Goal: Transaction & Acquisition: Purchase product/service

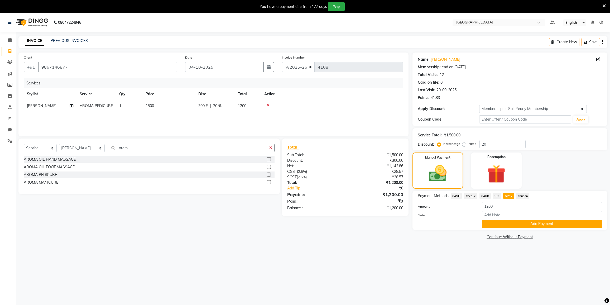
select select "8096"
select select "service"
select select "80712"
select select "2: Object"
click at [515, 226] on button "Add Payment" at bounding box center [542, 224] width 120 height 8
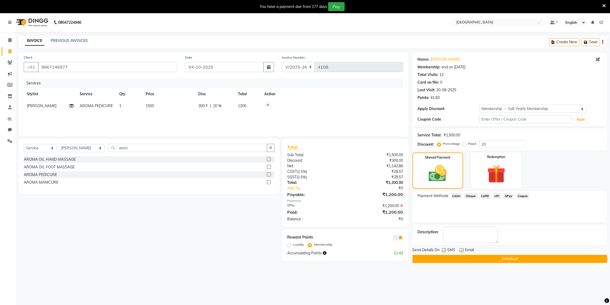
click at [511, 257] on button "Checkout" at bounding box center [510, 259] width 195 height 8
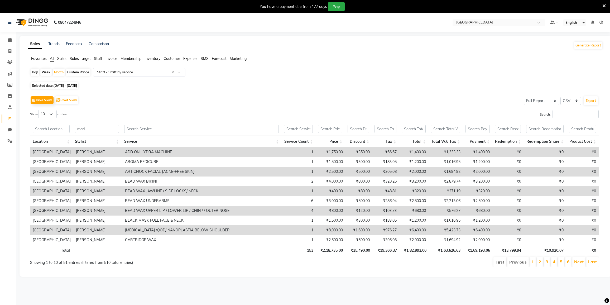
select select "full_report"
select select "csv"
click at [89, 127] on input "mad" at bounding box center [97, 129] width 44 height 8
type input "m"
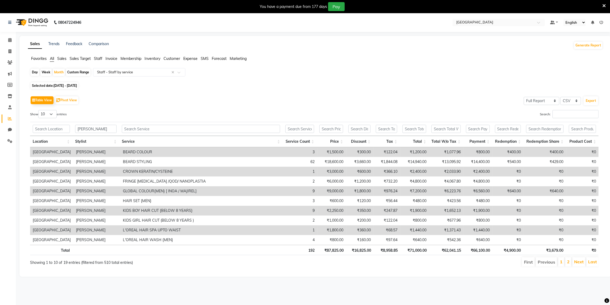
click at [107, 130] on input "sal" at bounding box center [96, 129] width 42 height 8
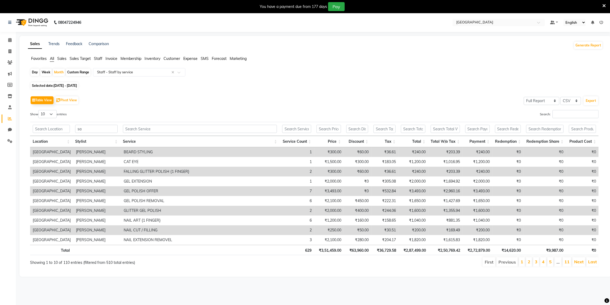
type input "s"
type input "fai"
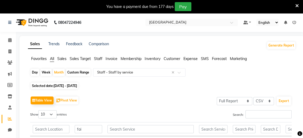
click at [267, 23] on nav "08047224946 Select Location × Salt Salon, Mira Road Default Panel My Panel Engl…" at bounding box center [151, 22] width 303 height 19
drag, startPoint x: 265, startPoint y: 21, endPoint x: 266, endPoint y: 25, distance: 4.5
click at [267, 25] on select "English ENGLISH Español العربية मराठी हिंदी ગુજરાતી தமிழ் 中文" at bounding box center [267, 22] width 22 height 7
click at [255, 86] on div "Selected date: 01-09-2025 - 30-09-2025" at bounding box center [163, 86] width 266 height 6
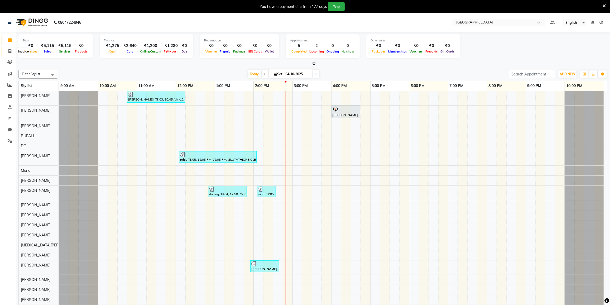
click at [8, 49] on span at bounding box center [9, 52] width 9 height 6
select select "8096"
select select "service"
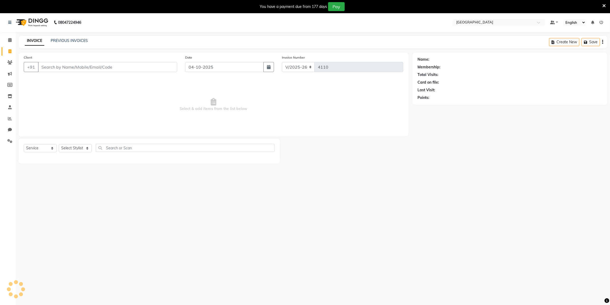
click at [52, 65] on input "Client" at bounding box center [107, 67] width 139 height 10
click at [57, 66] on input "dr" at bounding box center [107, 67] width 139 height 10
type input "d"
type input "D"
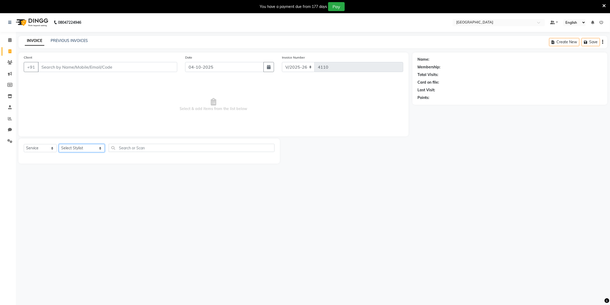
click at [82, 149] on select "Select Stylist DC [PERSON_NAME] [PERSON_NAME] [PERSON_NAME] [PERSON_NAME] [PERS…" at bounding box center [82, 148] width 46 height 8
select select "91746"
click at [59, 144] on select "Select Stylist DC [PERSON_NAME] [PERSON_NAME] [PERSON_NAME] [PERSON_NAME] [PERS…" at bounding box center [82, 148] width 46 height 8
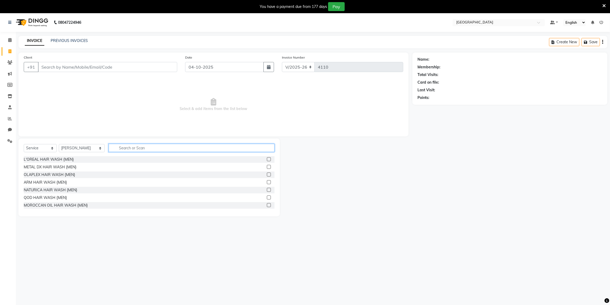
click at [122, 145] on input "text" at bounding box center [192, 148] width 166 height 8
type input "AROM"
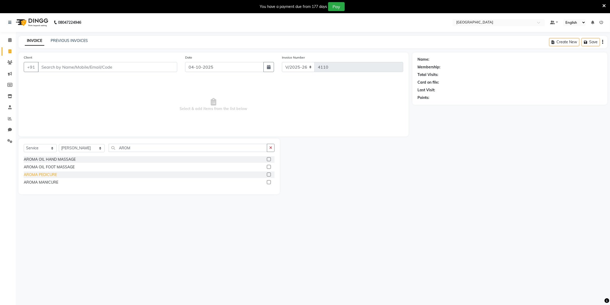
click at [30, 174] on div "AROMA PEDICURE" at bounding box center [40, 175] width 33 height 6
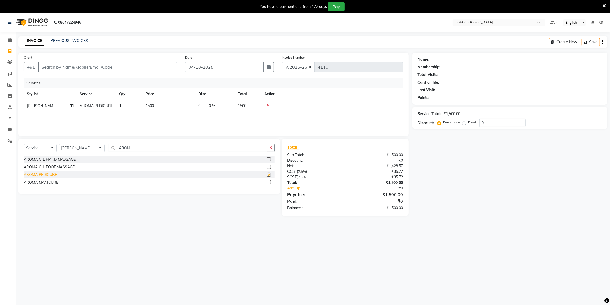
checkbox input "false"
click at [128, 149] on input "AROM" at bounding box center [188, 148] width 159 height 8
type input "A"
drag, startPoint x: 78, startPoint y: 148, endPoint x: 81, endPoint y: 147, distance: 3.1
click at [78, 148] on select "Select Stylist DC [PERSON_NAME] [PERSON_NAME] [PERSON_NAME] [PERSON_NAME] [PERS…" at bounding box center [82, 148] width 46 height 8
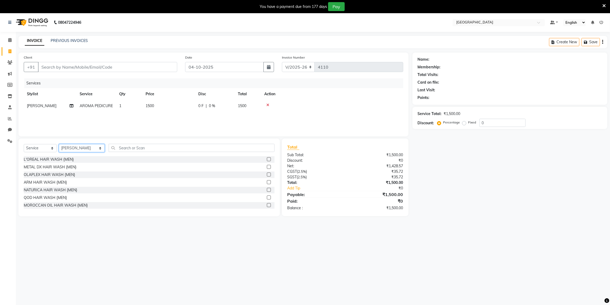
select select "92853"
click at [59, 144] on select "Select Stylist DC [PERSON_NAME] [PERSON_NAME] [PERSON_NAME] [PERSON_NAME] [PERS…" at bounding box center [82, 148] width 46 height 8
click at [122, 149] on input "text" at bounding box center [192, 148] width 166 height 8
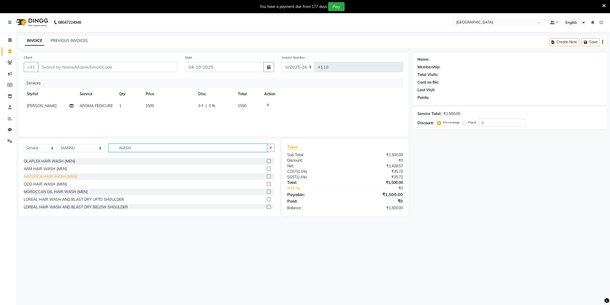
scroll to position [24, 0]
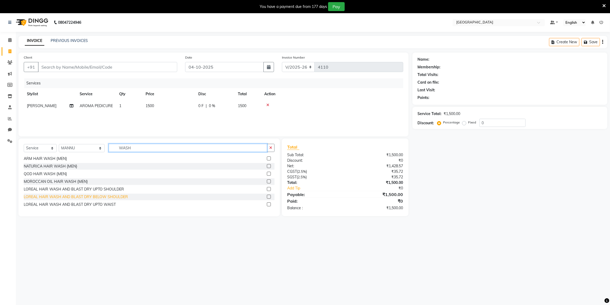
type input "WASH"
click at [52, 194] on div "LOREAL HAIR WASH AND BLAST DRY BELOW SHOULDER" at bounding box center [76, 197] width 104 height 6
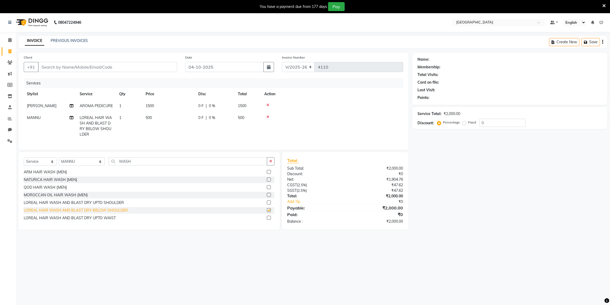
checkbox input "false"
click at [135, 165] on input "WASH" at bounding box center [188, 161] width 159 height 8
type input "W"
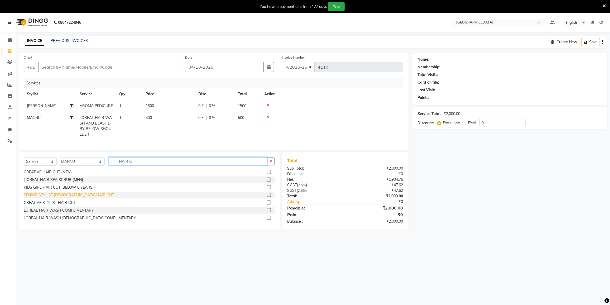
type input "HAIR C"
click at [59, 198] on div "SENIOR STYLIST [DEMOGRAPHIC_DATA] HAIR CUT" at bounding box center [69, 195] width 90 height 6
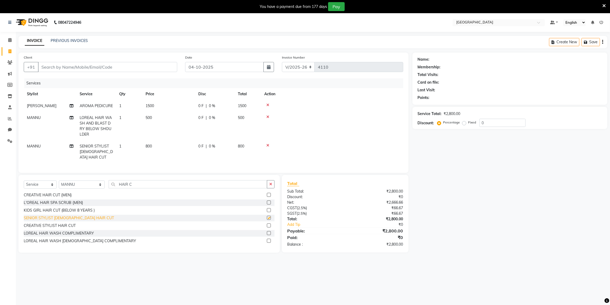
checkbox input "false"
click at [149, 188] on input "HAIR C" at bounding box center [188, 184] width 159 height 8
type input "H"
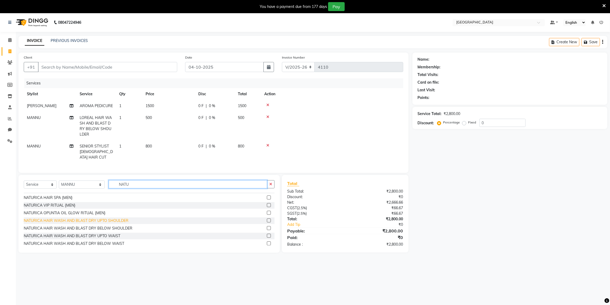
scroll to position [0, 0]
type input "NATU"
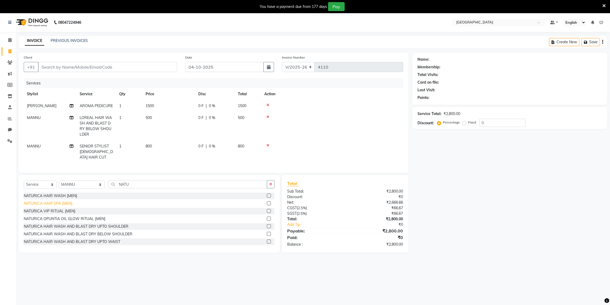
click at [60, 205] on div "NATURICA HAIR SPA {MEN}" at bounding box center [48, 204] width 49 height 6
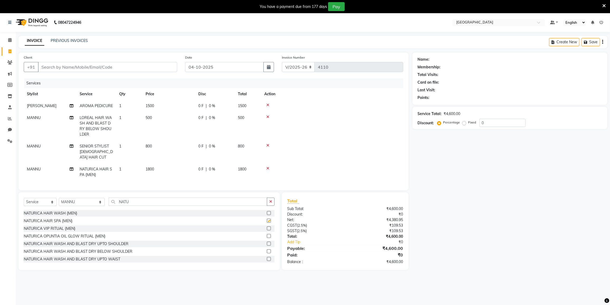
checkbox input "false"
click at [134, 206] on input "NATU" at bounding box center [188, 202] width 159 height 8
type input "N"
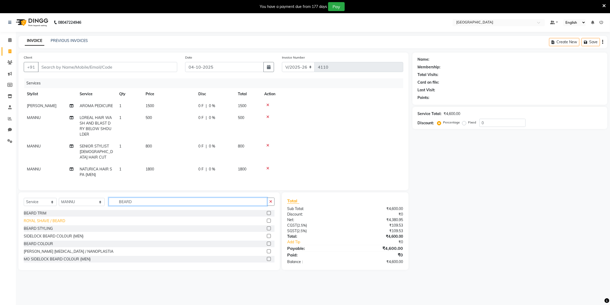
type input "BEARD"
click at [46, 224] on div "ROYAL SHAVE / BEARD" at bounding box center [44, 221] width 41 height 6
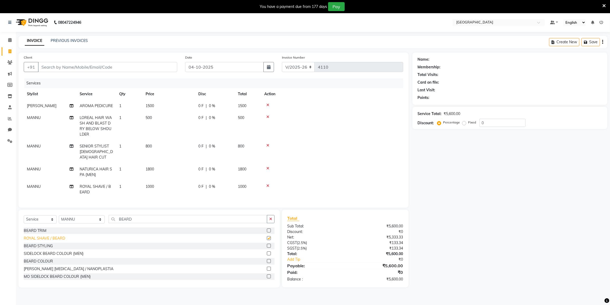
checkbox input "false"
click at [90, 69] on input "Client" at bounding box center [107, 67] width 139 height 10
type input "9820736619"
click at [160, 67] on span "Add Client" at bounding box center [163, 66] width 21 height 5
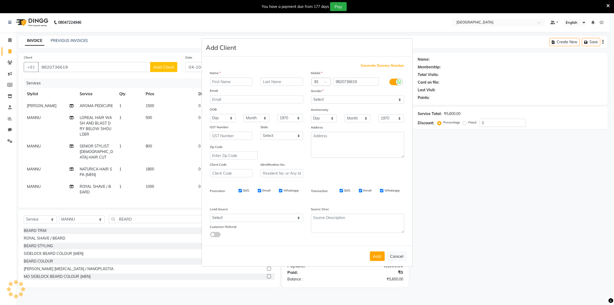
click at [232, 82] on input "text" at bounding box center [231, 82] width 43 height 8
type input "[PERSON_NAME]"
click at [359, 99] on select "Select Male Female Other Prefer Not To Say" at bounding box center [357, 99] width 93 height 8
select select "male"
click at [311, 95] on select "Select Male Female Other Prefer Not To Say" at bounding box center [357, 99] width 93 height 8
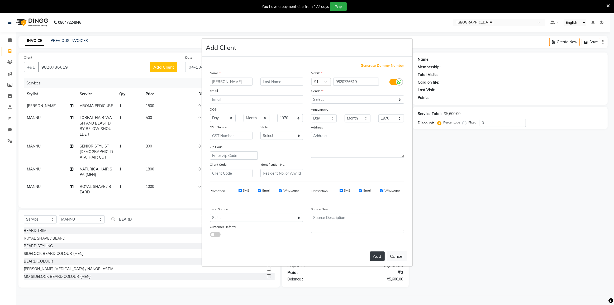
click at [376, 257] on button "Add" at bounding box center [377, 255] width 15 height 9
select select
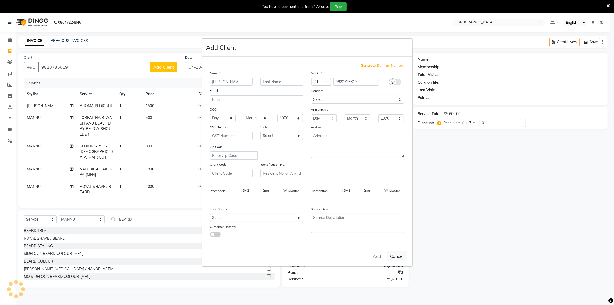
select select
checkbox input "false"
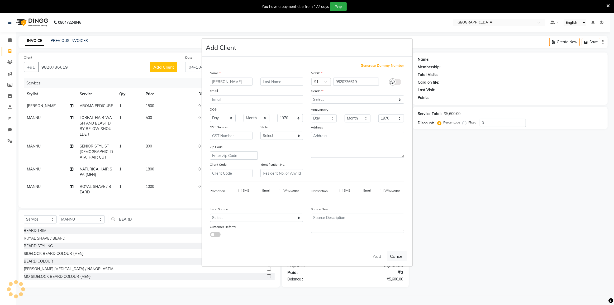
checkbox input "false"
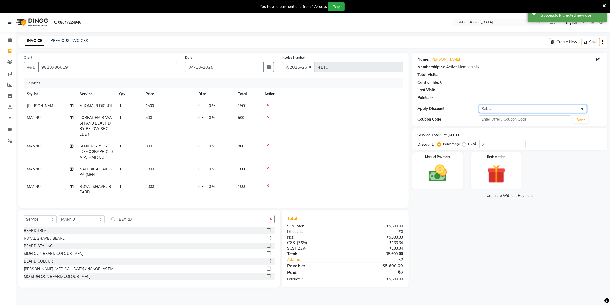
click at [529, 108] on select "Select Coupon → 500 Coupons Coupon → Kalpataru20 Coupon → Veda20 Coupon → Salt-…" at bounding box center [533, 109] width 108 height 8
select select "4: Object"
click at [479, 105] on select "Select Coupon → 500 Coupons Coupon → Kalpataru20 Coupon → Veda20 Coupon → Salt-…" at bounding box center [533, 109] width 108 height 8
type input "20"
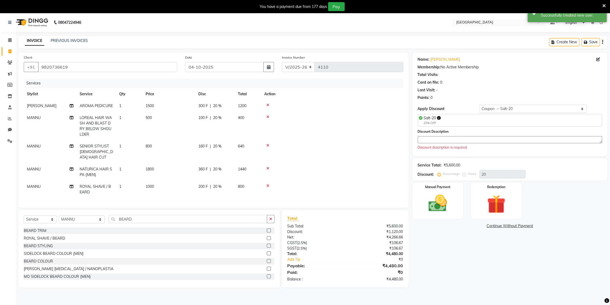
click at [447, 138] on textarea at bounding box center [510, 139] width 184 height 7
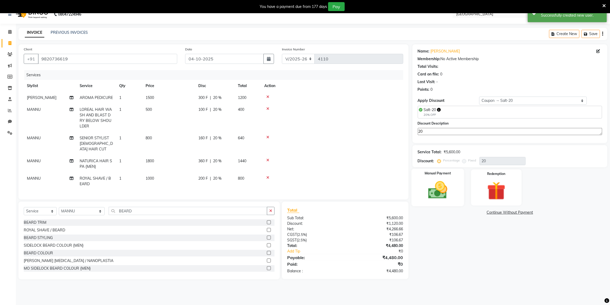
scroll to position [13, 0]
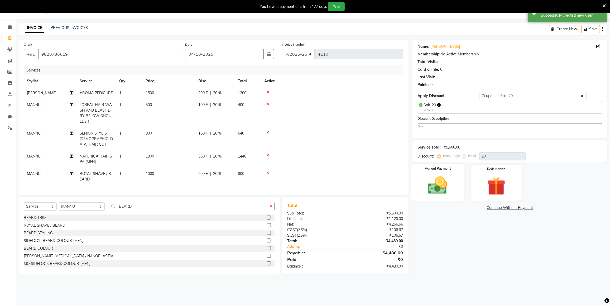
type textarea "20"
click at [451, 177] on img at bounding box center [437, 185] width 31 height 22
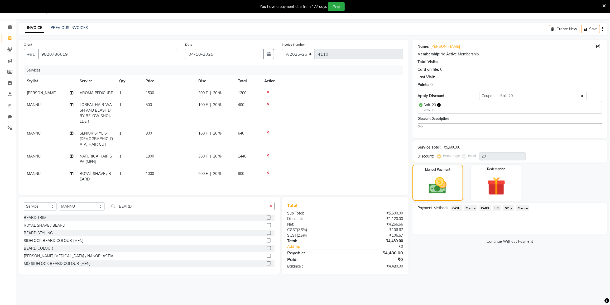
click at [485, 208] on span "CARD" at bounding box center [485, 208] width 11 height 6
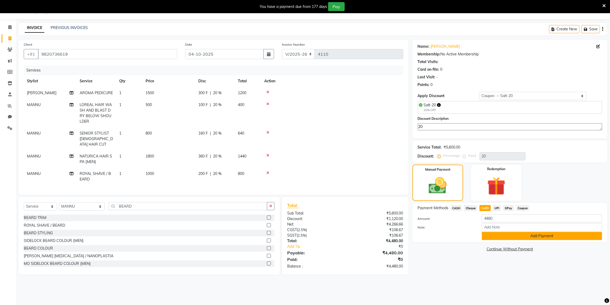
click at [508, 236] on button "Add Payment" at bounding box center [542, 236] width 120 height 8
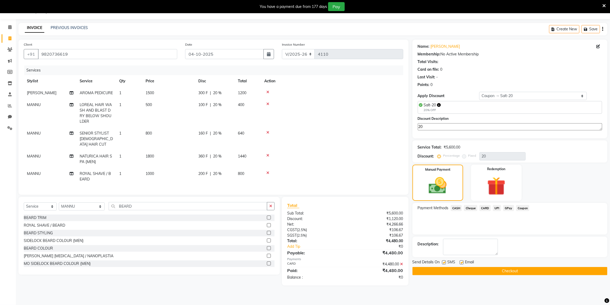
drag, startPoint x: 496, startPoint y: 269, endPoint x: 499, endPoint y: 274, distance: 6.0
click at [499, 274] on div "Name: Abishak Membership: No Active Membership Total Visits: Card on file: 0 La…" at bounding box center [512, 163] width 199 height 246
click at [499, 271] on button "Checkout" at bounding box center [510, 271] width 195 height 8
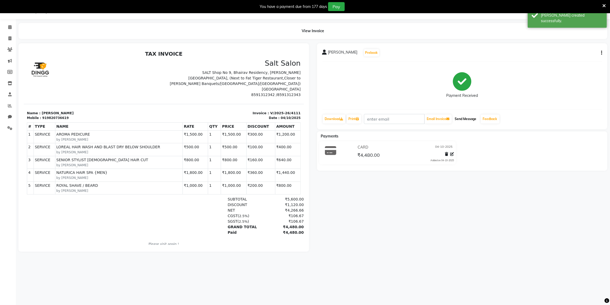
click at [465, 120] on button "Send Message" at bounding box center [466, 118] width 26 height 9
click at [6, 38] on span at bounding box center [9, 39] width 9 height 6
select select "8096"
select select "service"
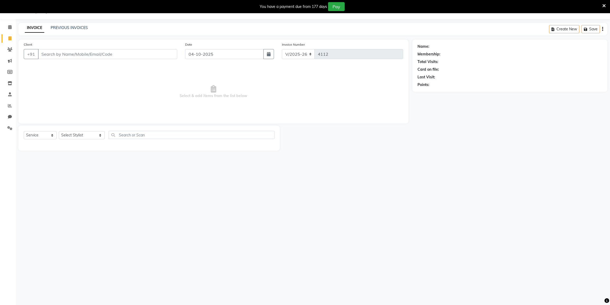
drag, startPoint x: 121, startPoint y: 57, endPoint x: 125, endPoint y: 52, distance: 6.2
click at [125, 52] on input "Client" at bounding box center [107, 54] width 139 height 10
click at [76, 67] on ngb-highlight "7945866461" at bounding box center [69, 66] width 26 height 5
type input "7945866461"
click at [75, 134] on select "Select Stylist DC [PERSON_NAME] [PERSON_NAME] [PERSON_NAME] [PERSON_NAME] [PERS…" at bounding box center [82, 135] width 46 height 8
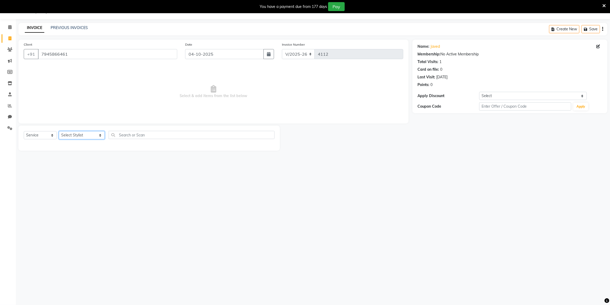
select select "88148"
click at [59, 131] on select "Select Stylist DC [PERSON_NAME] [PERSON_NAME] [PERSON_NAME] [PERSON_NAME] [PERS…" at bounding box center [82, 135] width 46 height 8
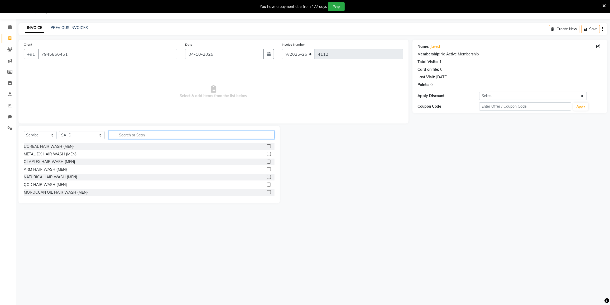
click at [145, 133] on input "text" at bounding box center [192, 135] width 166 height 8
type input "BEARD"
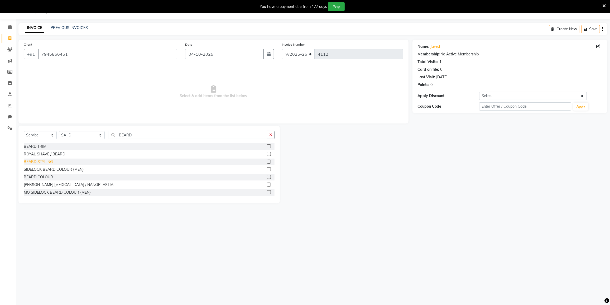
click at [50, 163] on div "BEARD STYLING" at bounding box center [38, 162] width 29 height 6
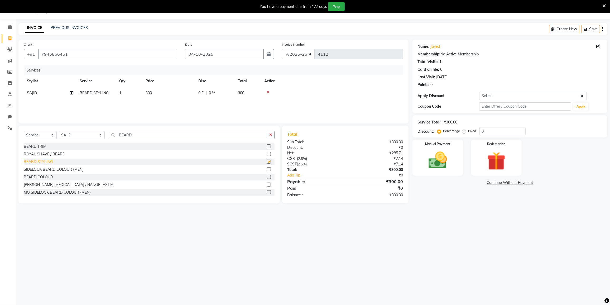
checkbox input "false"
click at [493, 96] on select "Select Coupon → 500 Coupons Coupon → Kalpataru20 Coupon → Veda20 Coupon → Salt-…" at bounding box center [533, 96] width 108 height 8
select select "4: Object"
click at [479, 92] on select "Select Coupon → 500 Coupons Coupon → Kalpataru20 Coupon → Veda20 Coupon → Salt-…" at bounding box center [533, 96] width 108 height 8
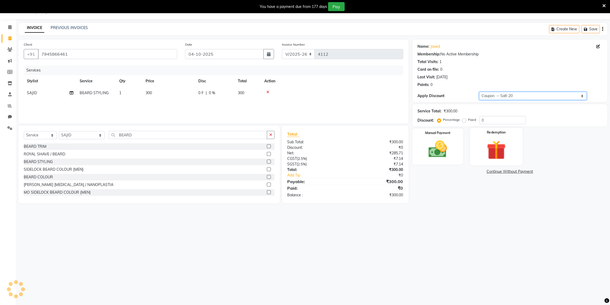
type input "20"
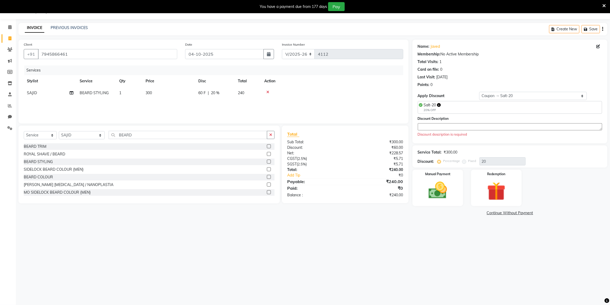
click at [445, 128] on textarea at bounding box center [510, 126] width 184 height 7
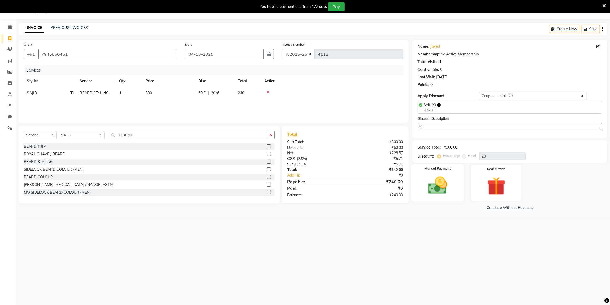
type textarea "20"
drag, startPoint x: 457, startPoint y: 174, endPoint x: 457, endPoint y: 171, distance: 3.2
click at [457, 173] on div "Manual Payment" at bounding box center [438, 183] width 53 height 38
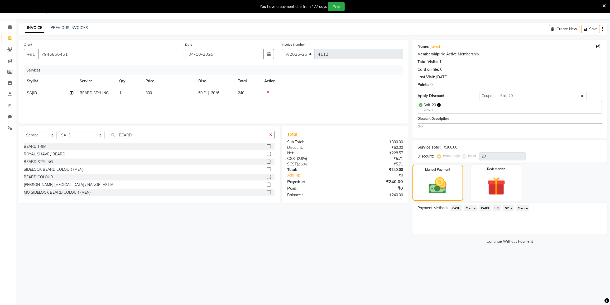
click at [510, 206] on span "GPay" at bounding box center [508, 208] width 11 height 6
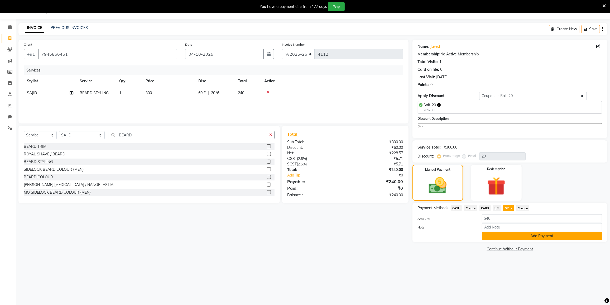
click at [503, 236] on button "Add Payment" at bounding box center [542, 236] width 120 height 8
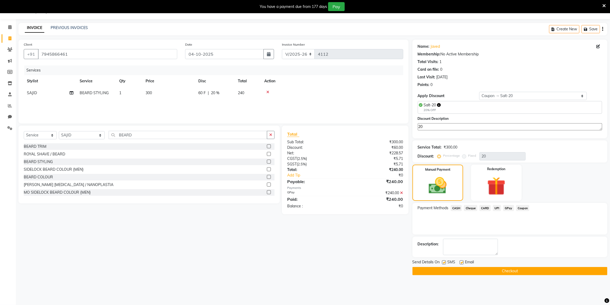
click at [505, 273] on button "Checkout" at bounding box center [510, 271] width 195 height 8
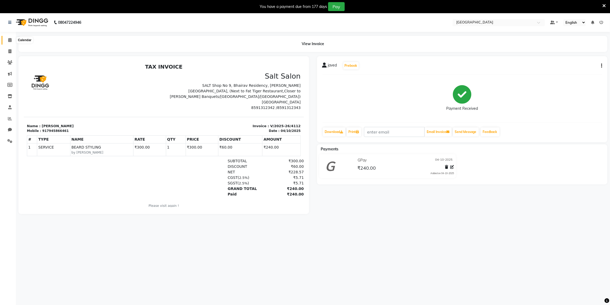
click at [7, 41] on span at bounding box center [9, 40] width 9 height 6
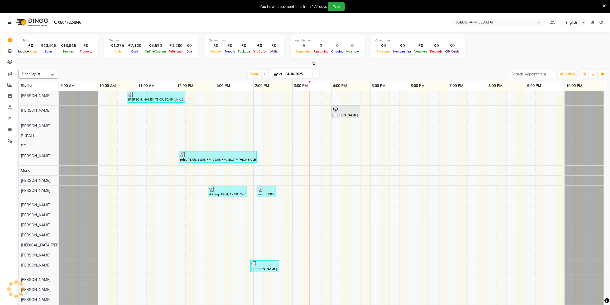
click at [8, 52] on icon at bounding box center [9, 51] width 3 height 4
select select "service"
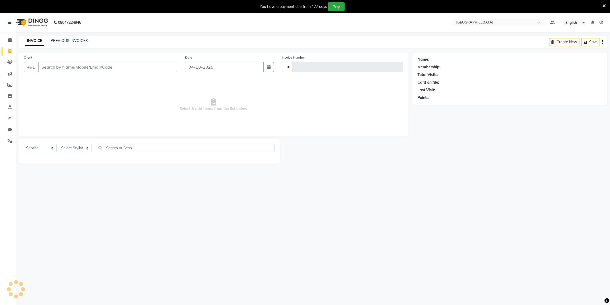
type input "4113"
select select "8096"
click at [64, 40] on link "PREVIOUS INVOICES" at bounding box center [69, 40] width 37 height 5
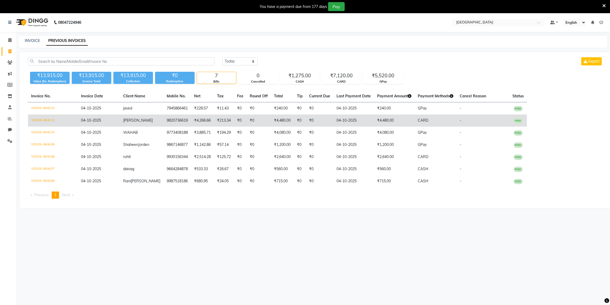
click at [214, 124] on td "₹213.34" at bounding box center [224, 120] width 20 height 12
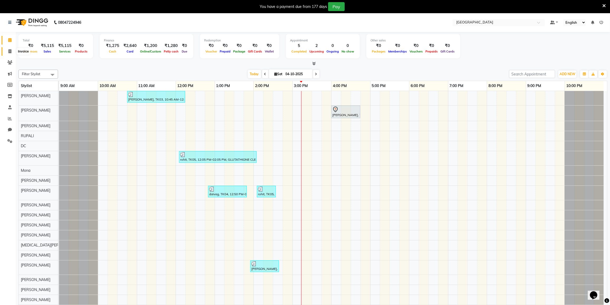
click at [11, 53] on span at bounding box center [9, 52] width 9 height 6
select select "8096"
select select "service"
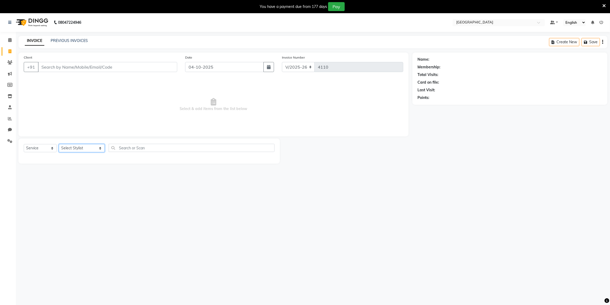
click at [81, 147] on select "Select Stylist DC [PERSON_NAME] [PERSON_NAME] [PERSON_NAME] [PERSON_NAME] [PERS…" at bounding box center [82, 148] width 46 height 8
select select "85941"
click at [59, 144] on select "Select Stylist DC [PERSON_NAME] [PERSON_NAME] [PERSON_NAME] [PERSON_NAME] [PERS…" at bounding box center [82, 148] width 46 height 8
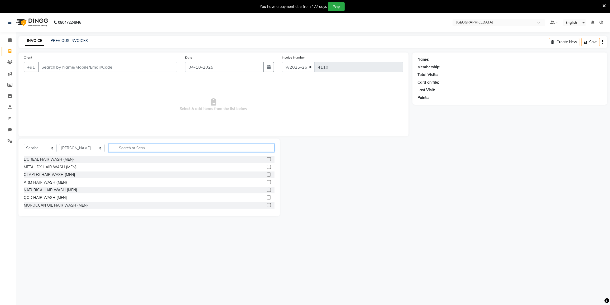
click at [133, 149] on input "text" at bounding box center [192, 148] width 166 height 8
type input "CRO"
click at [44, 183] on div "CROWN KERATIN/CYSTEINE" at bounding box center [49, 183] width 50 height 6
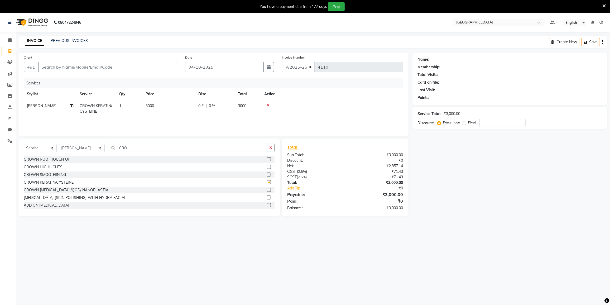
checkbox input "false"
click at [59, 191] on div "CROWN [MEDICAL_DATA] /QOD/ NANOPLASTIA" at bounding box center [66, 190] width 85 height 6
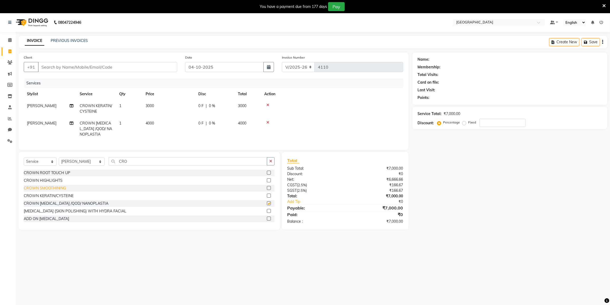
checkbox input "false"
click at [268, 104] on icon at bounding box center [267, 105] width 3 height 4
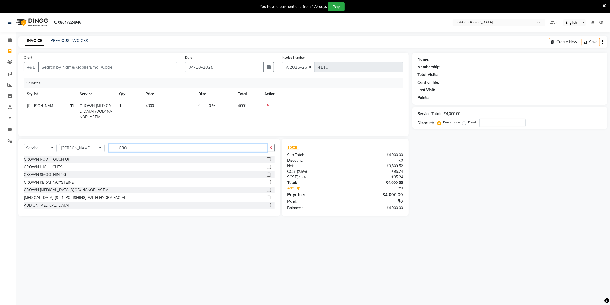
click at [132, 145] on input "CRO" at bounding box center [188, 148] width 159 height 8
type input "C"
type input "HAIR C"
click at [48, 181] on div "CREATIVE HAIR CUT {MEN}" at bounding box center [48, 183] width 48 height 6
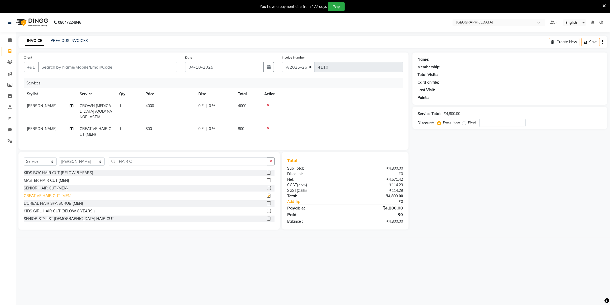
checkbox input "false"
click at [133, 165] on input "HAIR C" at bounding box center [188, 161] width 159 height 8
type input "H"
type input "BEARD"
click at [113, 66] on input "Client" at bounding box center [107, 67] width 139 height 10
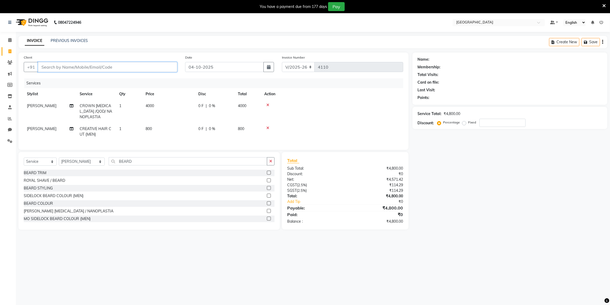
type input "H"
type input "0"
type input "H"
click at [56, 86] on span "WAHAB" at bounding box center [52, 87] width 17 height 5
type input "9773408188"
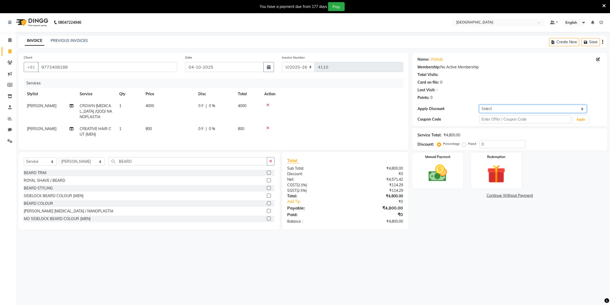
click at [482, 107] on select "Select Coupon → 500 Coupons Coupon → Kalpataru20 Coupon → Veda20 Coupon → Salt-…" at bounding box center [533, 109] width 108 height 8
select select "4: Object"
click at [479, 105] on select "Select Coupon → 500 Coupons Coupon → Kalpataru20 Coupon → Veda20 Coupon → Salt-…" at bounding box center [533, 109] width 108 height 8
type input "20"
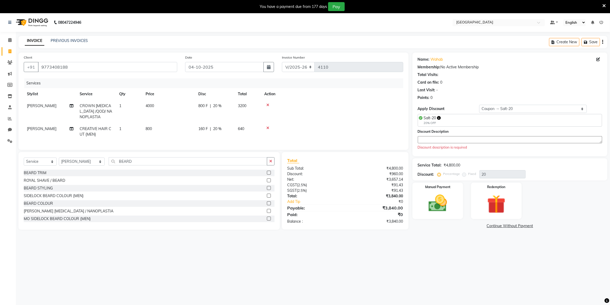
click at [453, 136] on textarea at bounding box center [510, 139] width 184 height 7
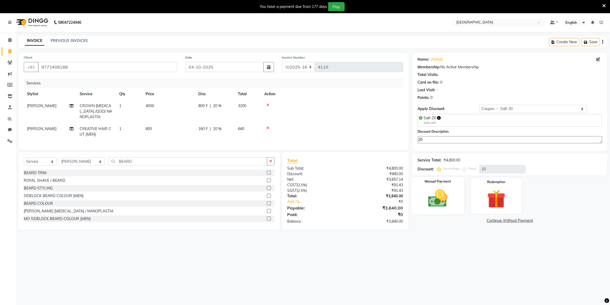
type textarea "20"
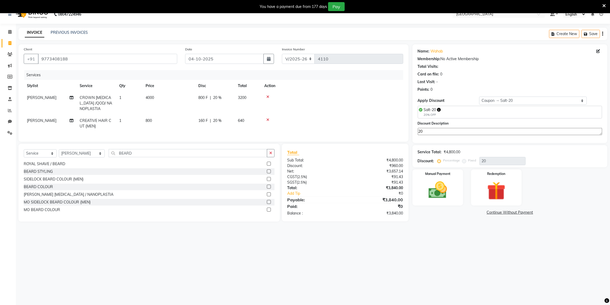
scroll to position [13, 0]
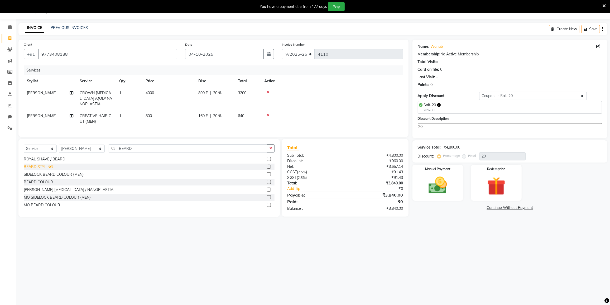
click at [39, 170] on div "BEARD STYLING" at bounding box center [38, 167] width 29 height 6
checkbox input "false"
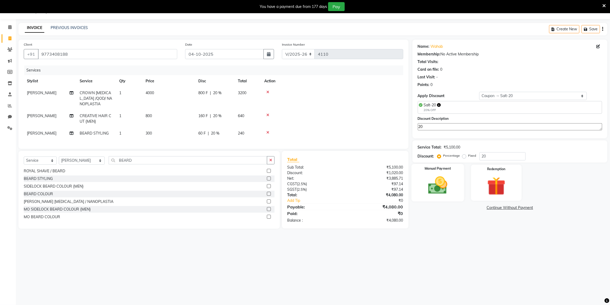
click at [442, 175] on img at bounding box center [437, 185] width 31 height 22
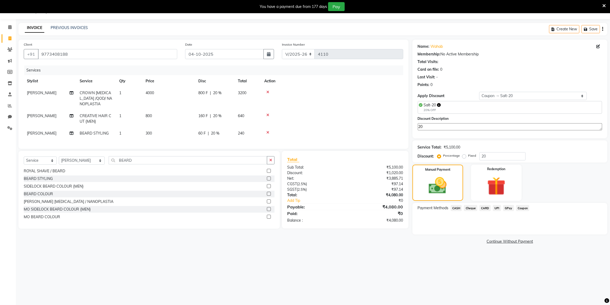
click at [510, 208] on span "GPay" at bounding box center [508, 208] width 11 height 6
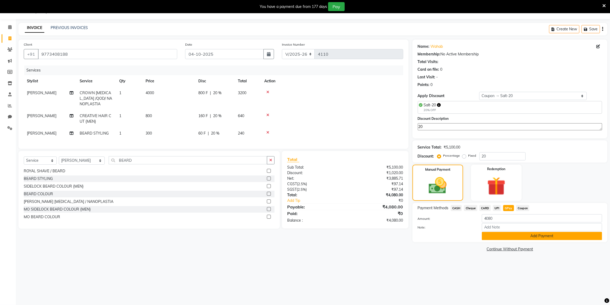
click at [502, 237] on button "Add Payment" at bounding box center [542, 236] width 120 height 8
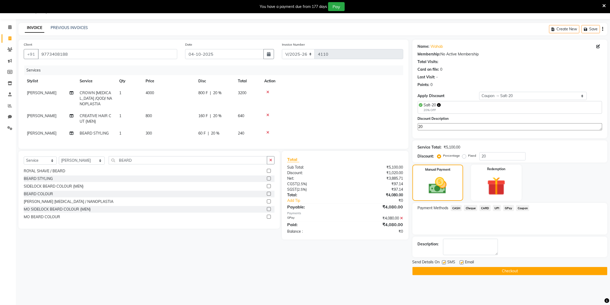
click at [490, 270] on button "Checkout" at bounding box center [510, 271] width 195 height 8
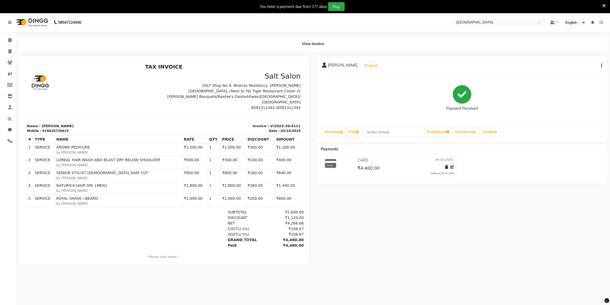
click at [601, 66] on icon "button" at bounding box center [601, 66] width 1 height 0
click at [565, 73] on div "Edit Invoice" at bounding box center [575, 72] width 36 height 7
select select "service"
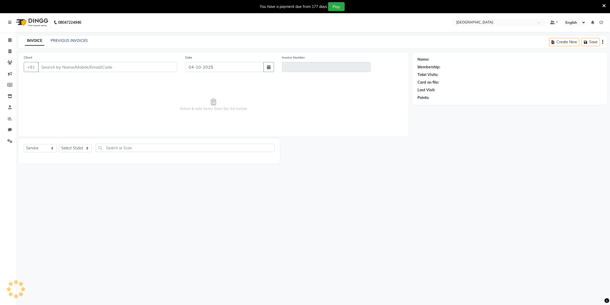
scroll to position [13, 0]
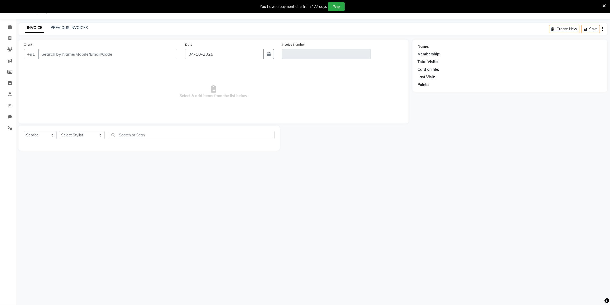
type input "9820736619"
type input "V/2025-26/4111"
select select "select"
select select "4: Object"
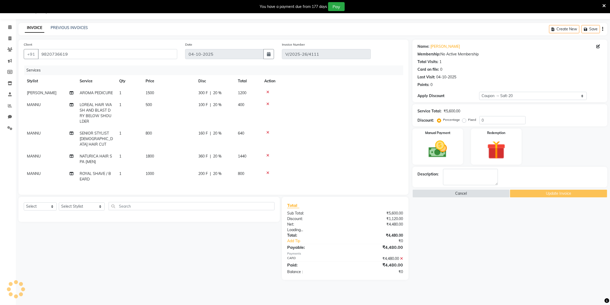
type input "20"
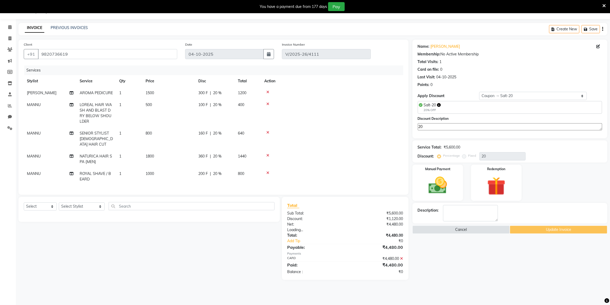
click at [34, 157] on span "MANNU" at bounding box center [34, 156] width 14 height 5
select select "92853"
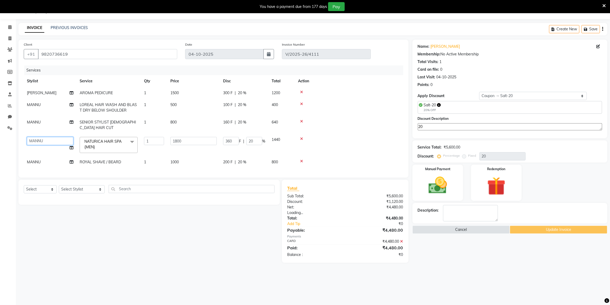
click at [40, 145] on select "DC [PERSON_NAME] [PERSON_NAME] [PERSON_NAME] [PERSON_NAME] [PERSON_NAME] Gulnaa…" at bounding box center [50, 141] width 46 height 8
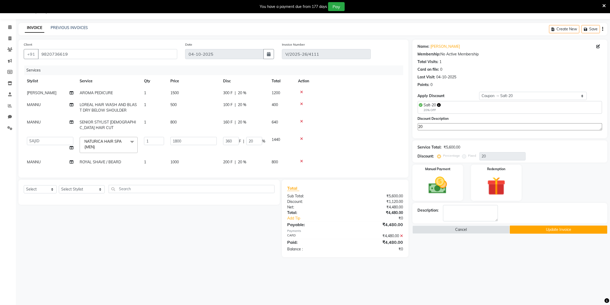
select select "88148"
click at [38, 164] on span "MANNU" at bounding box center [34, 162] width 14 height 5
select select "92853"
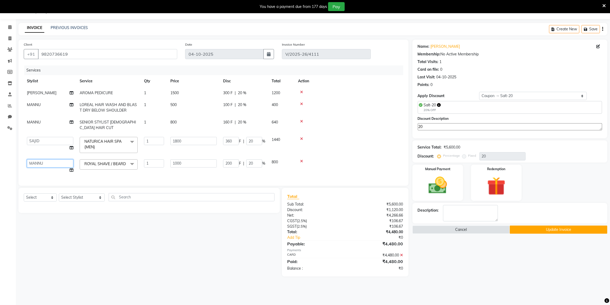
click at [39, 168] on select "DC [PERSON_NAME] [PERSON_NAME] [PERSON_NAME] [PERSON_NAME] [PERSON_NAME] Gulnaa…" at bounding box center [50, 163] width 46 height 8
select select "88148"
click at [525, 227] on button "Update Invoice" at bounding box center [559, 230] width 98 height 8
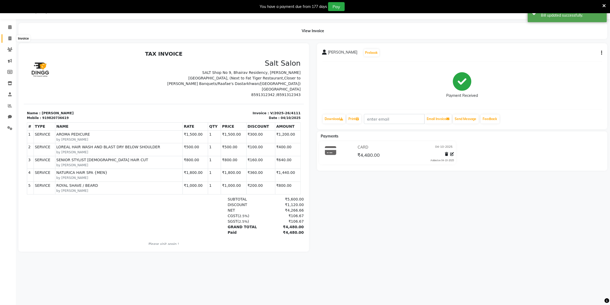
click at [9, 39] on icon at bounding box center [9, 38] width 3 height 4
select select "8096"
select select "service"
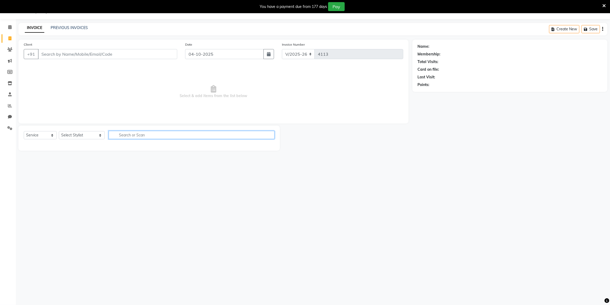
click at [120, 137] on input "text" at bounding box center [192, 135] width 166 height 8
click at [87, 136] on select "Select Stylist DC [PERSON_NAME] [PERSON_NAME] [PERSON_NAME] [PERSON_NAME] [PERS…" at bounding box center [82, 135] width 46 height 8
select select "78497"
click at [59, 131] on select "Select Stylist DC [PERSON_NAME] [PERSON_NAME] [PERSON_NAME] [PERSON_NAME] [PERS…" at bounding box center [82, 135] width 46 height 8
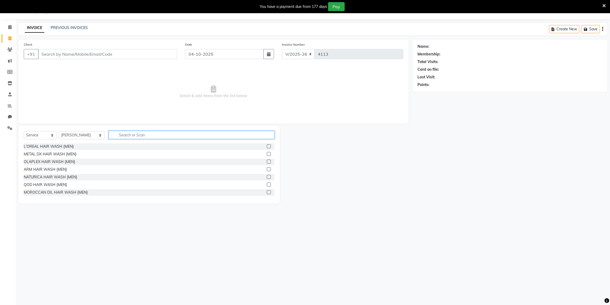
click at [125, 132] on input "text" at bounding box center [192, 135] width 166 height 8
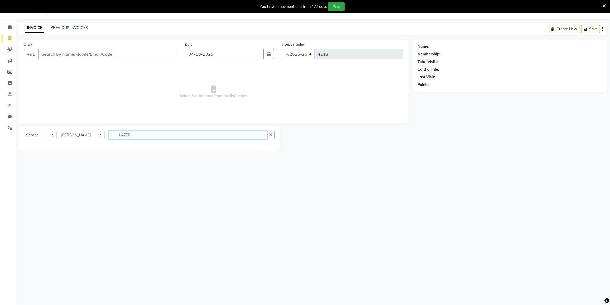
click at [135, 134] on input "LAZER" at bounding box center [188, 135] width 159 height 8
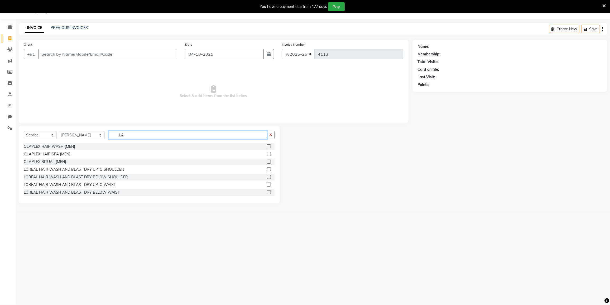
type input "L"
type input "UNDER"
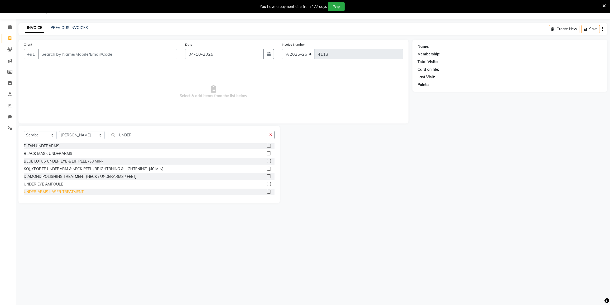
click at [55, 191] on div "UNDER ARMS LASER TREATMENT" at bounding box center [54, 192] width 60 height 6
checkbox input "false"
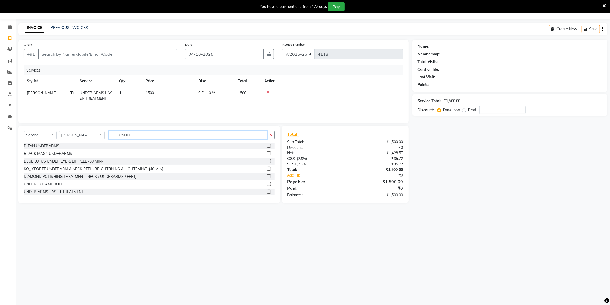
click at [150, 136] on input "UNDER" at bounding box center [188, 135] width 159 height 8
type input "U"
type input "LASER"
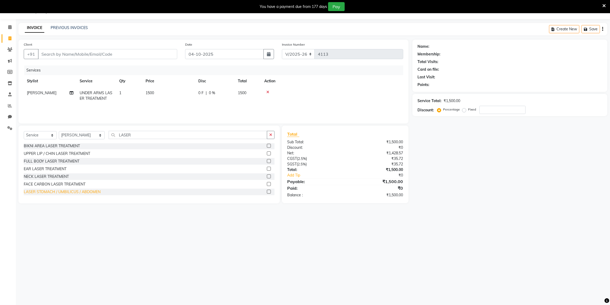
click at [55, 192] on div "LASER STOMACH / UMBILICUS / ABDOMEN" at bounding box center [62, 192] width 77 height 6
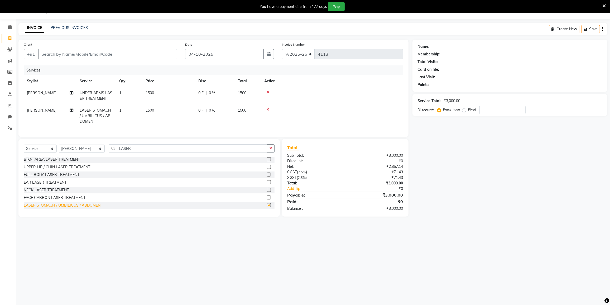
checkbox input "false"
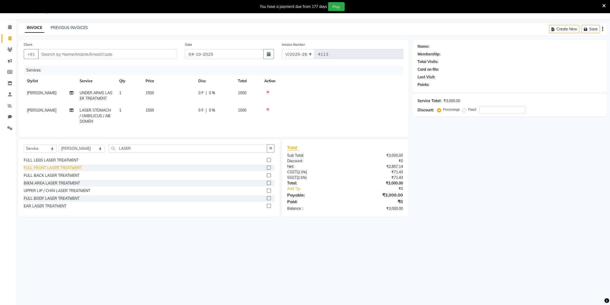
click at [63, 171] on div "FULL FRONT LASER TREATMENT" at bounding box center [53, 168] width 58 height 6
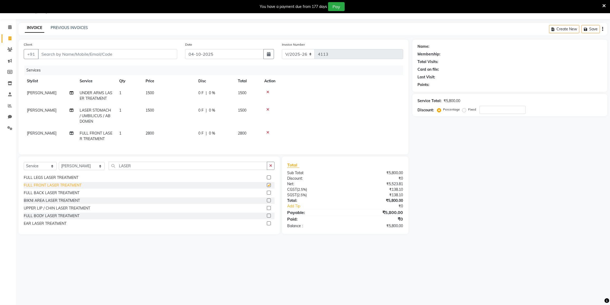
checkbox input "false"
click at [269, 107] on td at bounding box center [332, 115] width 142 height 23
click at [269, 108] on icon at bounding box center [267, 110] width 3 height 4
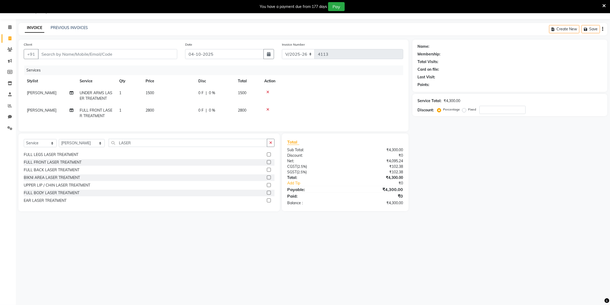
click at [221, 92] on div "0 F | 0 %" at bounding box center [214, 93] width 33 height 6
select select "78497"
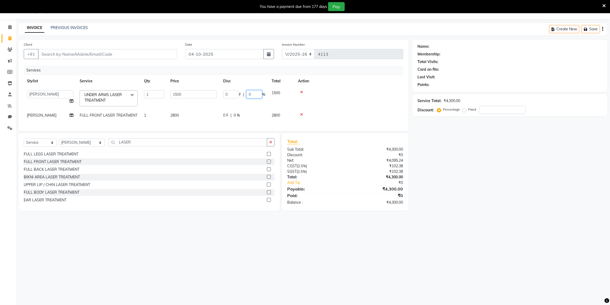
click at [252, 95] on input "0" at bounding box center [254, 94] width 16 height 8
type input "20"
click at [244, 112] on tr "VIKRAM [PERSON_NAME] FULL FRONT LASER TREATMENT 1 2800 0 F | 0 % 2800" at bounding box center [214, 115] width 380 height 12
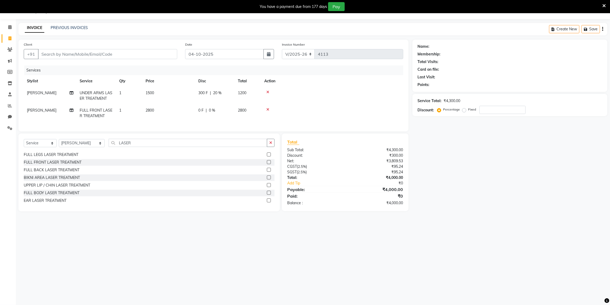
click at [223, 108] on div "0 F | 0 %" at bounding box center [214, 111] width 33 height 6
select select "78497"
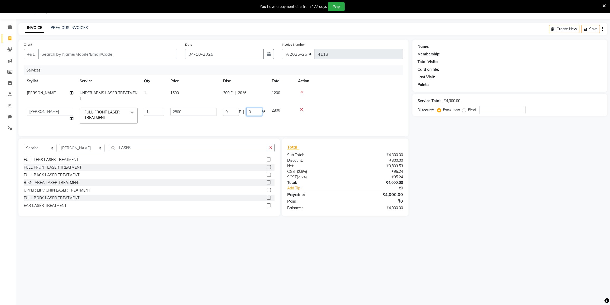
click at [256, 111] on input "0" at bounding box center [254, 112] width 16 height 8
type input "20"
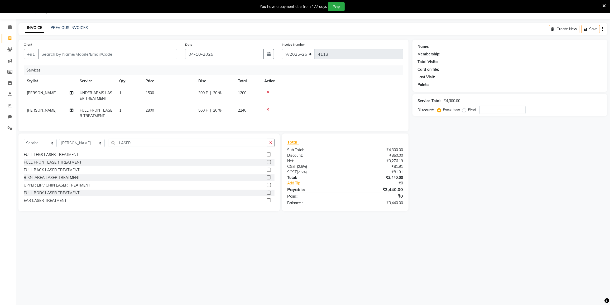
click at [342, 104] on td at bounding box center [332, 95] width 142 height 17
click at [167, 112] on td "2800" at bounding box center [168, 112] width 53 height 17
select select "78497"
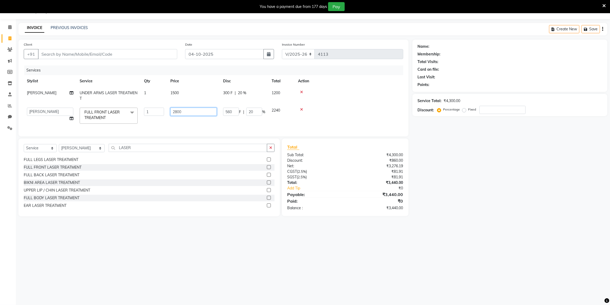
click at [192, 112] on input "2800" at bounding box center [193, 112] width 46 height 8
type input "2"
type input "3000"
click at [195, 120] on tr "DC [PERSON_NAME] [PERSON_NAME] [PERSON_NAME] [PERSON_NAME] [PERSON_NAME] Gulnaa…" at bounding box center [214, 115] width 380 height 22
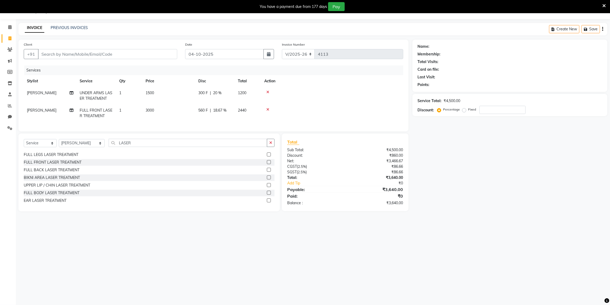
click at [223, 108] on span "18.67 %" at bounding box center [219, 111] width 13 height 6
select select "78497"
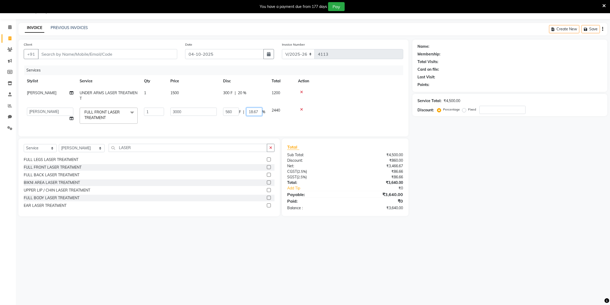
click at [257, 108] on input "18.67" at bounding box center [254, 112] width 16 height 8
type input "1"
drag, startPoint x: 242, startPoint y: 94, endPoint x: 245, endPoint y: 94, distance: 2.7
click at [244, 94] on tr "[PERSON_NAME] UNDER ARMS LASER TREATMENT 1 1500 300 F | 20 % 1200" at bounding box center [214, 95] width 380 height 17
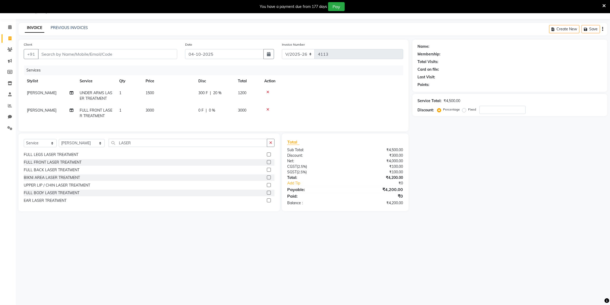
click at [223, 90] on div "300 F | 20 %" at bounding box center [214, 93] width 33 height 6
select select "78497"
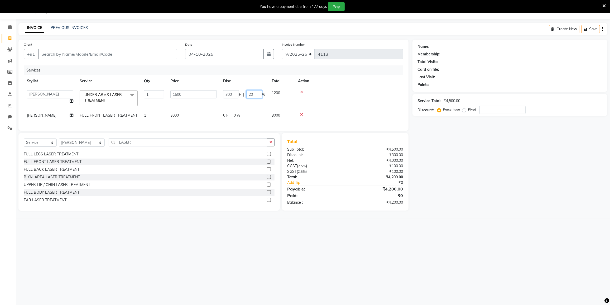
click at [257, 94] on input "20" at bounding box center [254, 94] width 16 height 8
type input "2"
click at [329, 106] on tbody "DC [PERSON_NAME] [PERSON_NAME] [PERSON_NAME] [PERSON_NAME] [PERSON_NAME] Gulnaa…" at bounding box center [214, 104] width 380 height 34
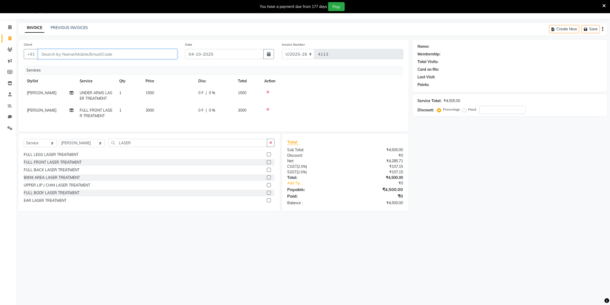
click at [131, 53] on input "Client" at bounding box center [107, 54] width 139 height 10
type input "9"
type input "0"
click at [82, 65] on ngb-highlight "9699666 966" at bounding box center [92, 66] width 27 height 5
type input "9699666966"
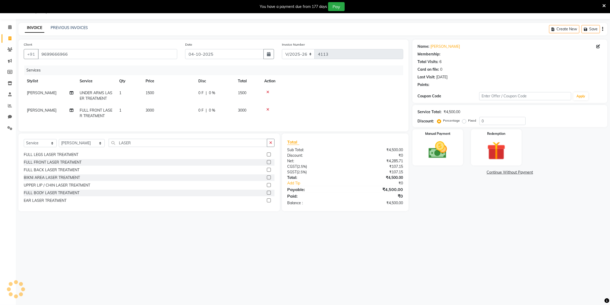
select select "2: Object"
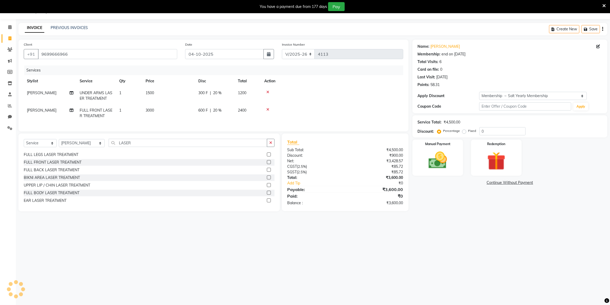
type input "20"
click at [229, 106] on td "600 F | 20 %" at bounding box center [215, 112] width 40 height 17
select select "78497"
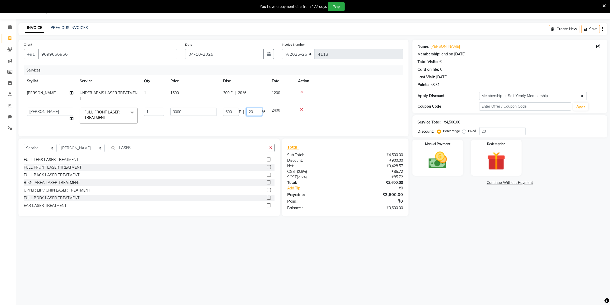
click at [258, 111] on input "20" at bounding box center [254, 112] width 16 height 8
type input "2"
click at [255, 94] on tr "[PERSON_NAME] UNDER ARMS LASER TREATMENT 1 1500 300 F | 20 % 1200" at bounding box center [214, 95] width 380 height 17
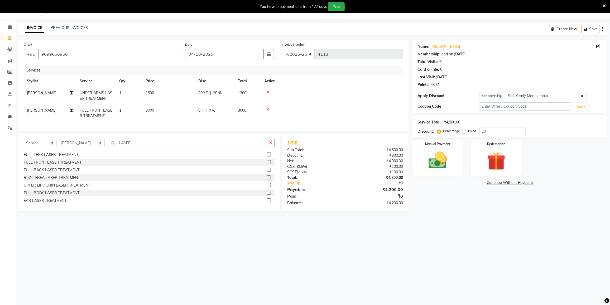
click at [225, 93] on div "300 F | 20 %" at bounding box center [214, 93] width 33 height 6
select select "78497"
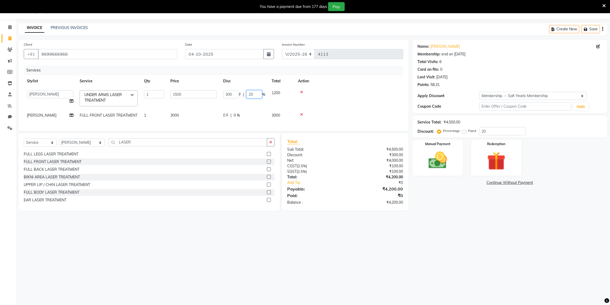
click at [255, 93] on input "20" at bounding box center [254, 94] width 16 height 8
type input "2"
click at [370, 99] on td at bounding box center [349, 98] width 108 height 22
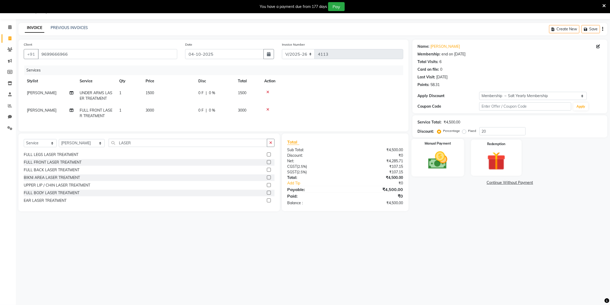
click at [454, 160] on div "Manual Payment" at bounding box center [438, 158] width 53 height 38
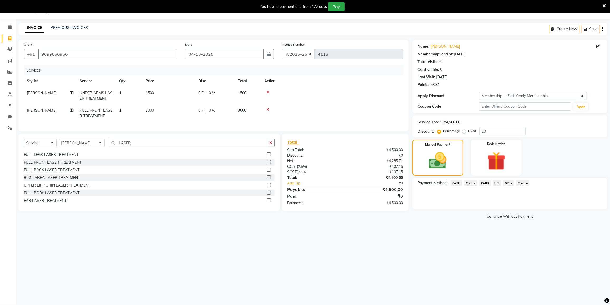
click at [508, 183] on span "GPay" at bounding box center [508, 183] width 11 height 6
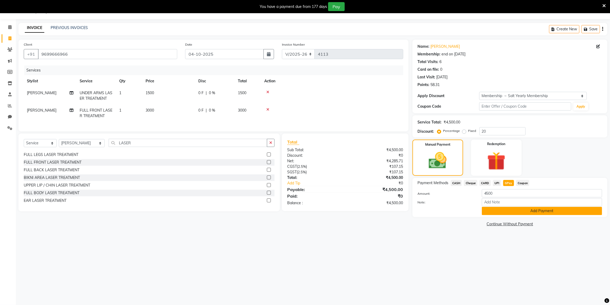
click at [504, 208] on button "Add Payment" at bounding box center [542, 211] width 120 height 8
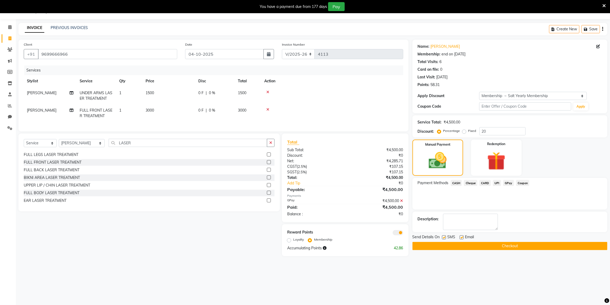
click at [491, 243] on button "Checkout" at bounding box center [510, 246] width 195 height 8
